Goal: Complete application form: Complete application form

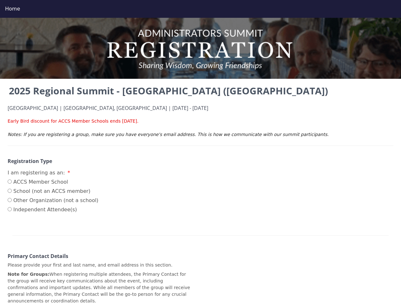
click at [201, 9] on div "Home" at bounding box center [200, 9] width 391 height 8
click at [10, 182] on input "ACCS Member School" at bounding box center [10, 182] width 4 height 4
radio input "true"
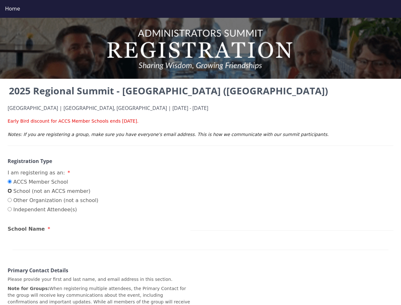
click at [10, 191] on input "School (not an ACCS member)" at bounding box center [10, 191] width 4 height 4
radio input "true"
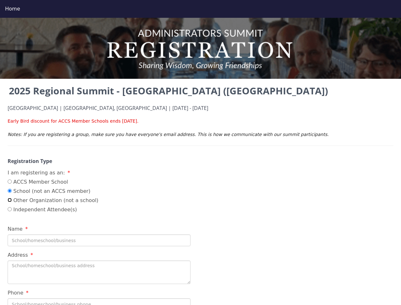
click at [10, 200] on input "Other Organization (not a school)" at bounding box center [10, 200] width 4 height 4
radio input "true"
click at [10, 209] on input "Independent Attendee(s)" at bounding box center [10, 209] width 4 height 4
radio input "true"
